Goal: Task Accomplishment & Management: Manage account settings

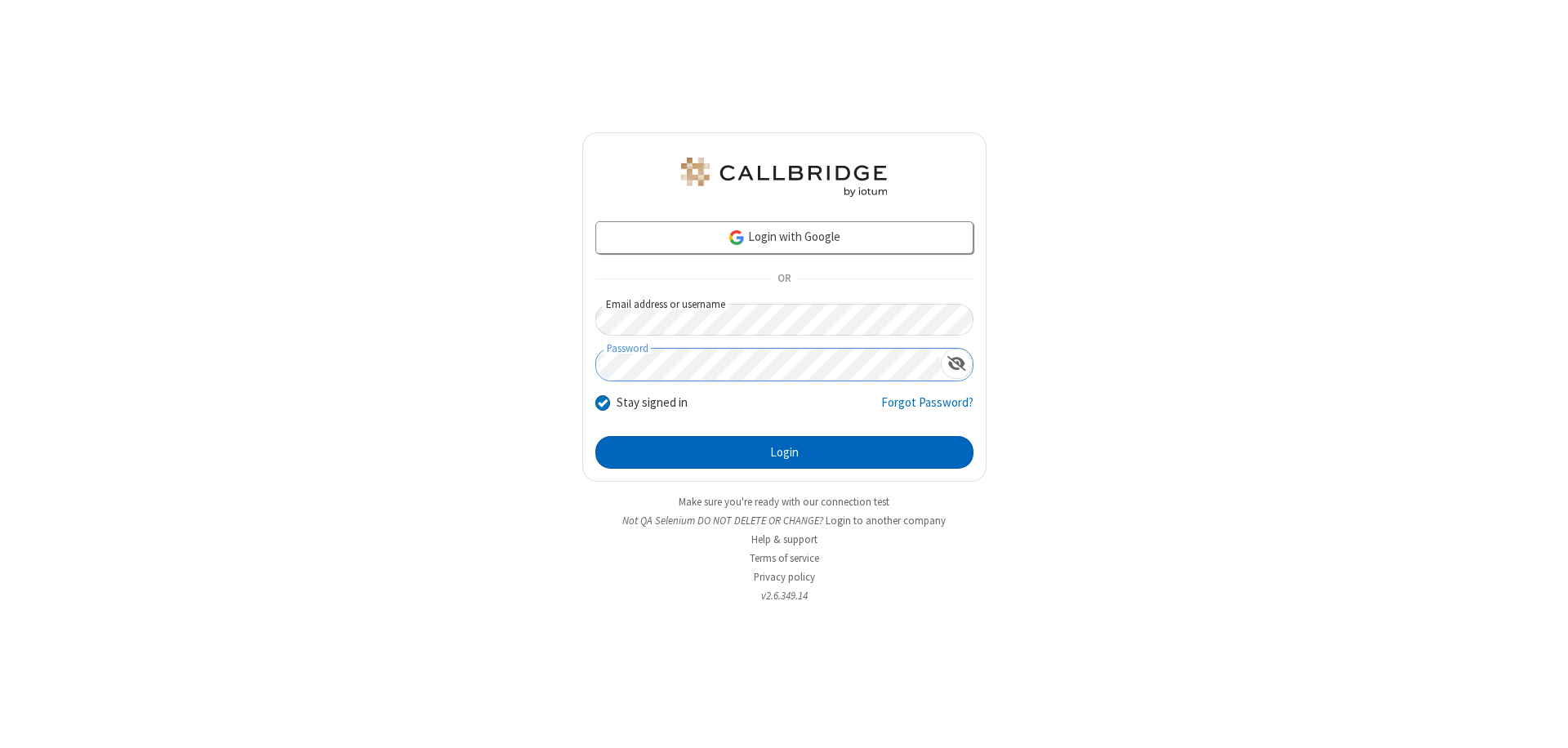
click at [784, 452] on button "Login" at bounding box center [784, 452] width 378 height 32
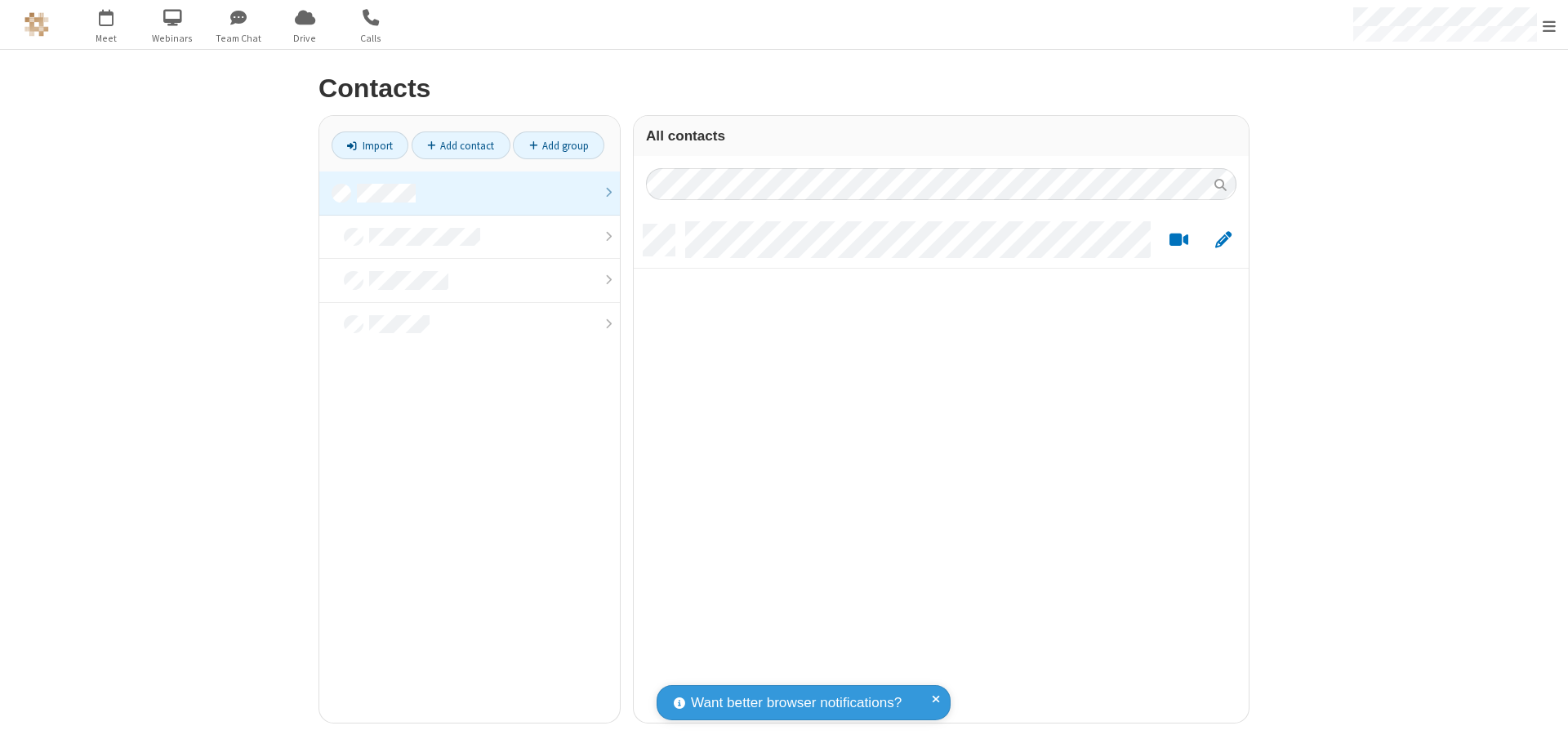
scroll to position [498, 603]
click at [470, 193] on link at bounding box center [470, 194] width 301 height 44
click at [461, 145] on link "Add contact" at bounding box center [461, 145] width 99 height 28
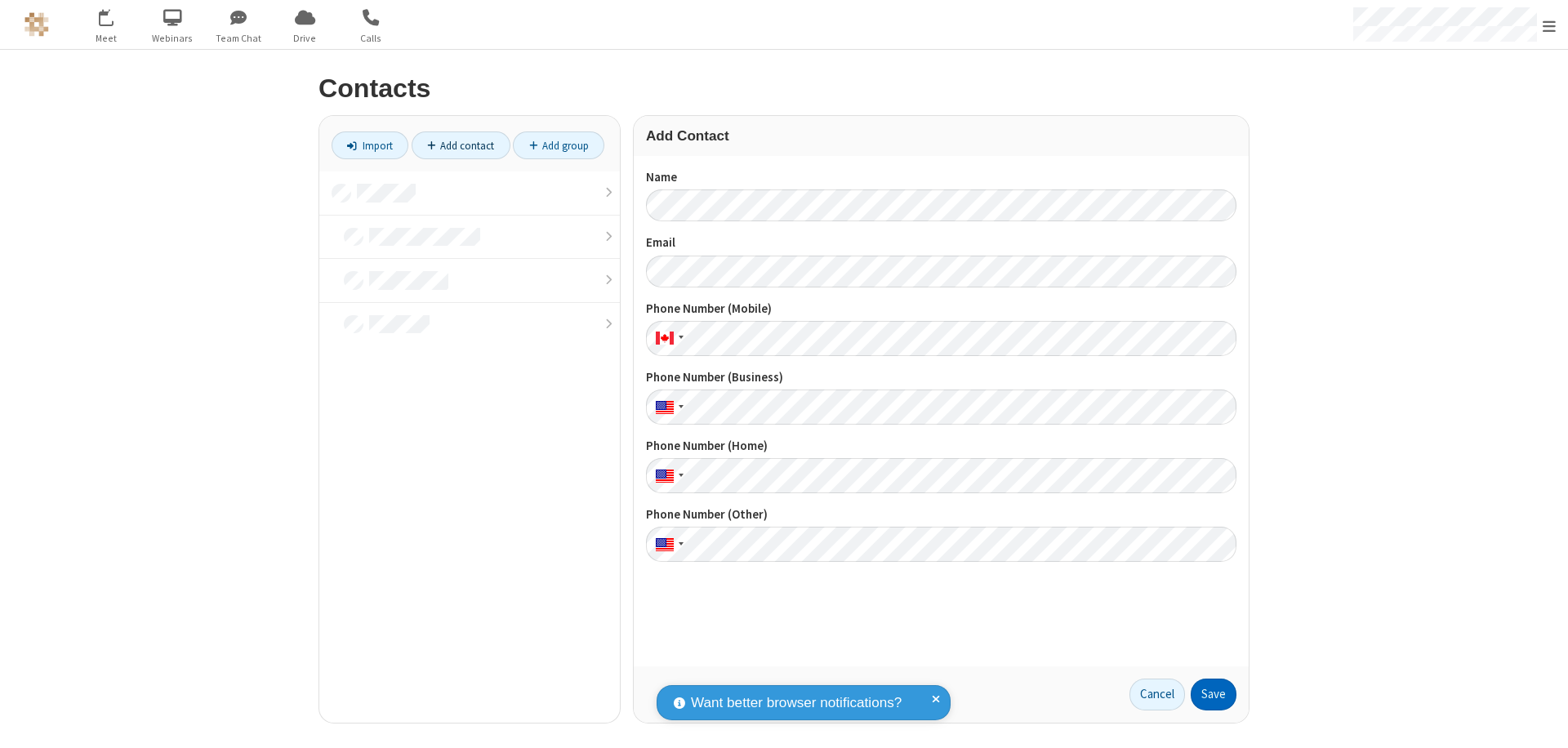
click at [1214, 694] on button "Save" at bounding box center [1214, 695] width 46 height 32
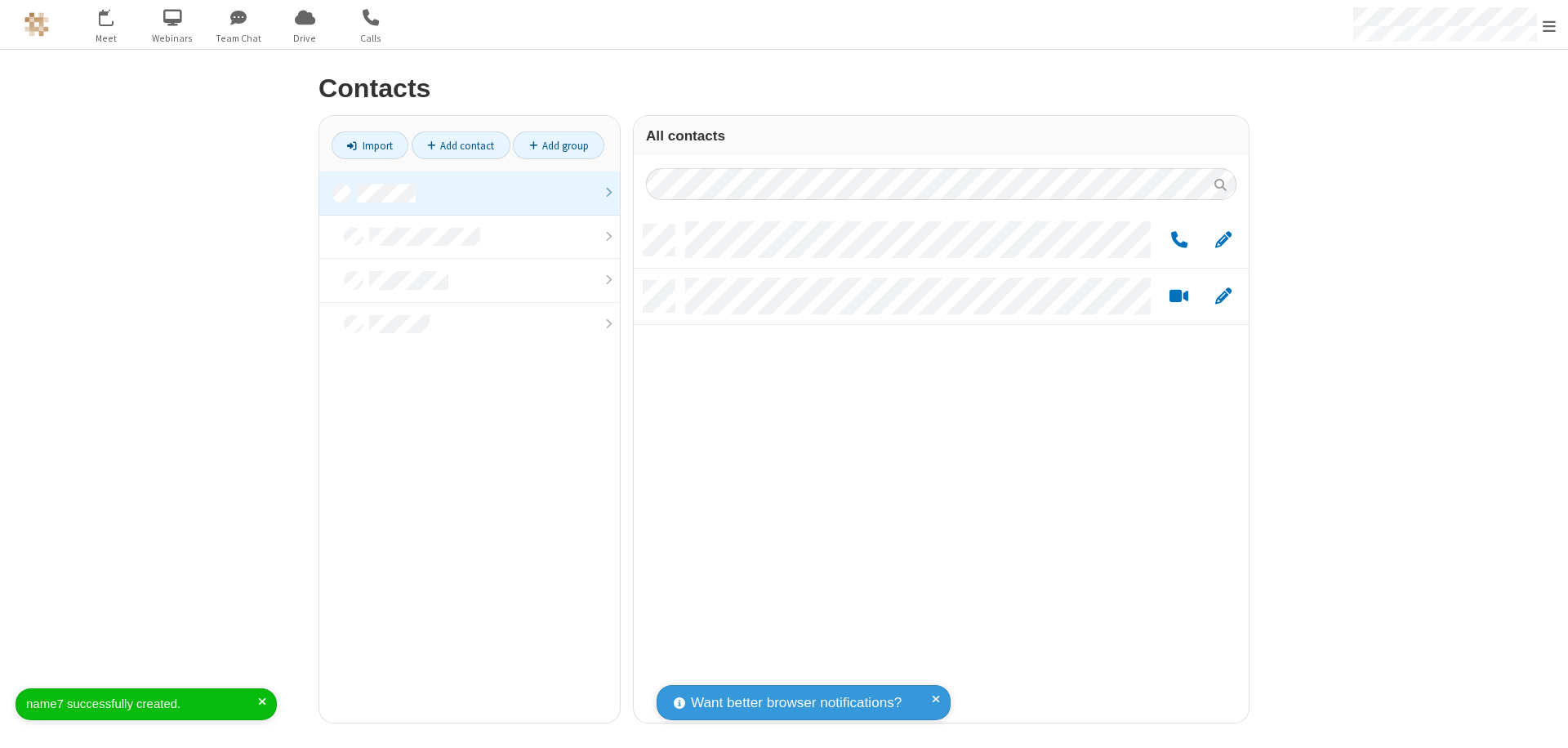
scroll to position [498, 603]
